Goal: Complete application form

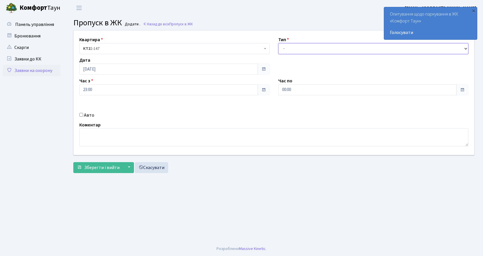
click at [297, 45] on select "- Доставка Таксі Гості Сервіс" at bounding box center [374, 48] width 190 height 11
select select "2"
click at [279, 43] on select "- Доставка Таксі Гості Сервіс" at bounding box center [374, 48] width 190 height 11
click at [81, 115] on input "Авто" at bounding box center [81, 115] width 4 height 4
checkbox input "true"
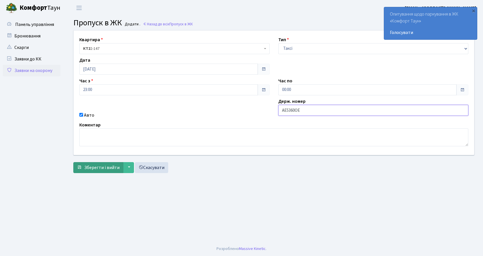
type input "АЕ5360ОЕ"
click at [105, 167] on span "Зберегти і вийти" at bounding box center [101, 167] width 35 height 6
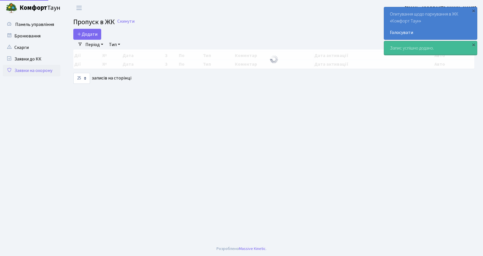
select select "25"
